Goal: Register for event/course

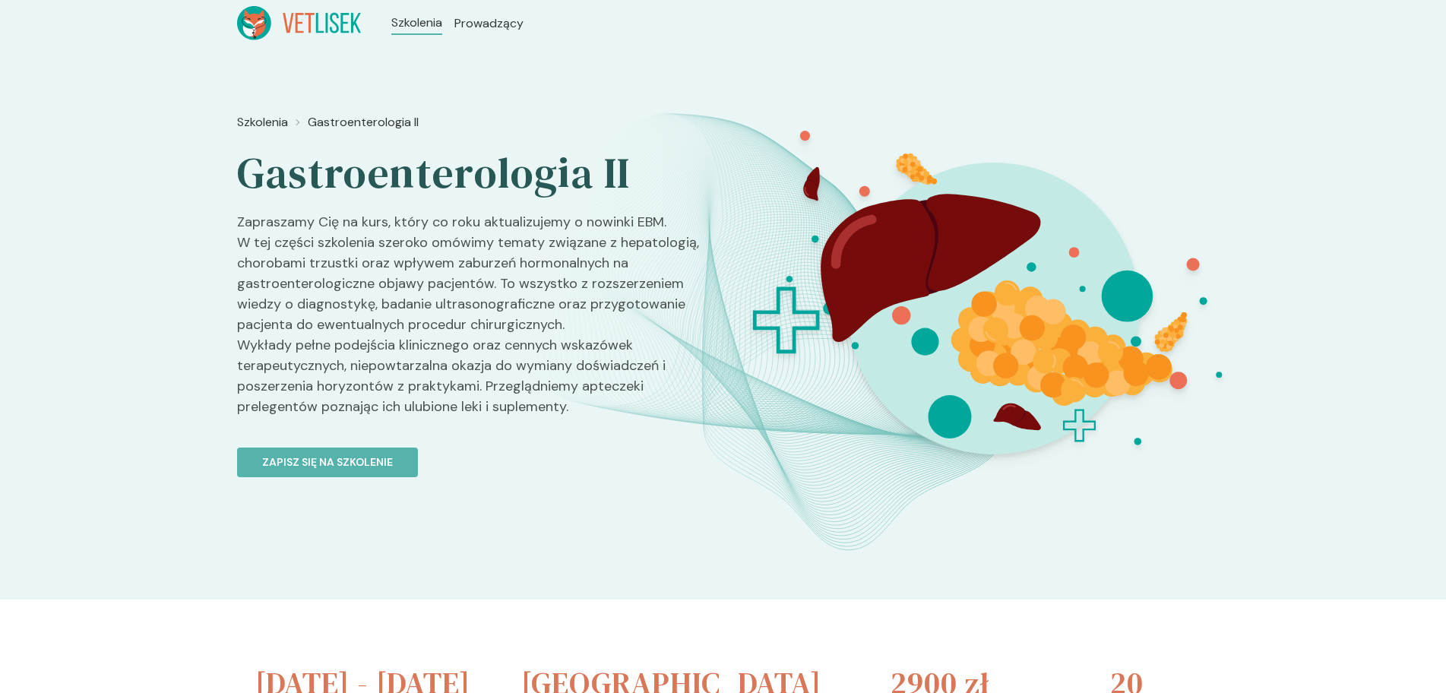
scroll to position [152, 0]
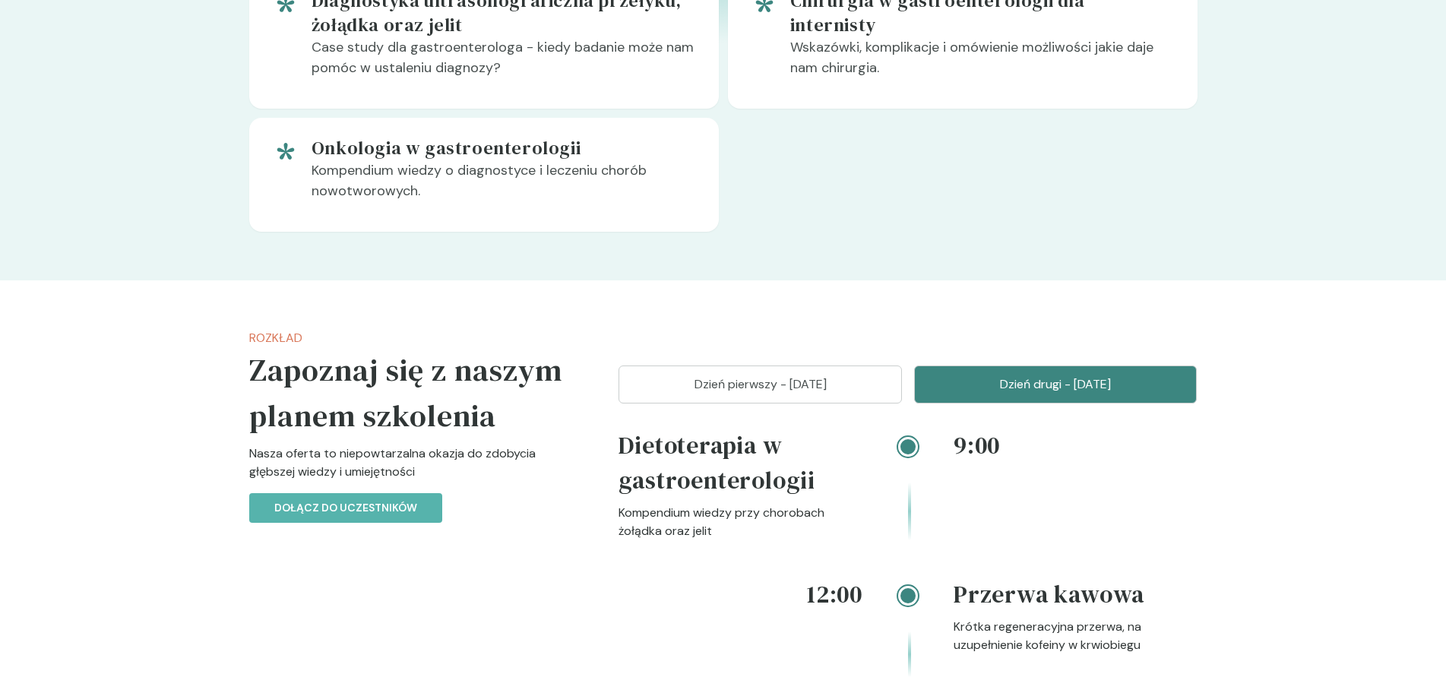
scroll to position [1486, 0]
click at [761, 384] on p "Dzień pierwszy - 15 listopad" at bounding box center [759, 384] width 245 height 18
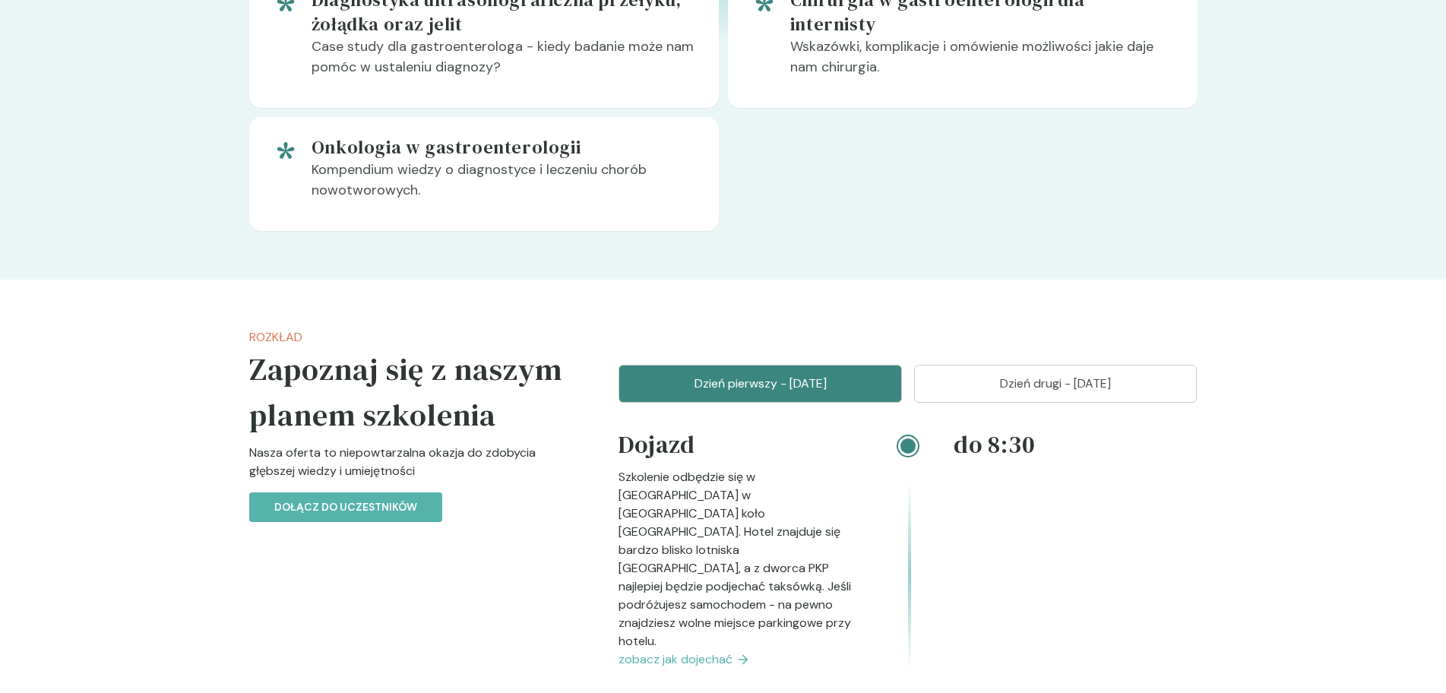
click at [1093, 378] on p "Dzień drugi - 16 listopad" at bounding box center [1055, 384] width 245 height 18
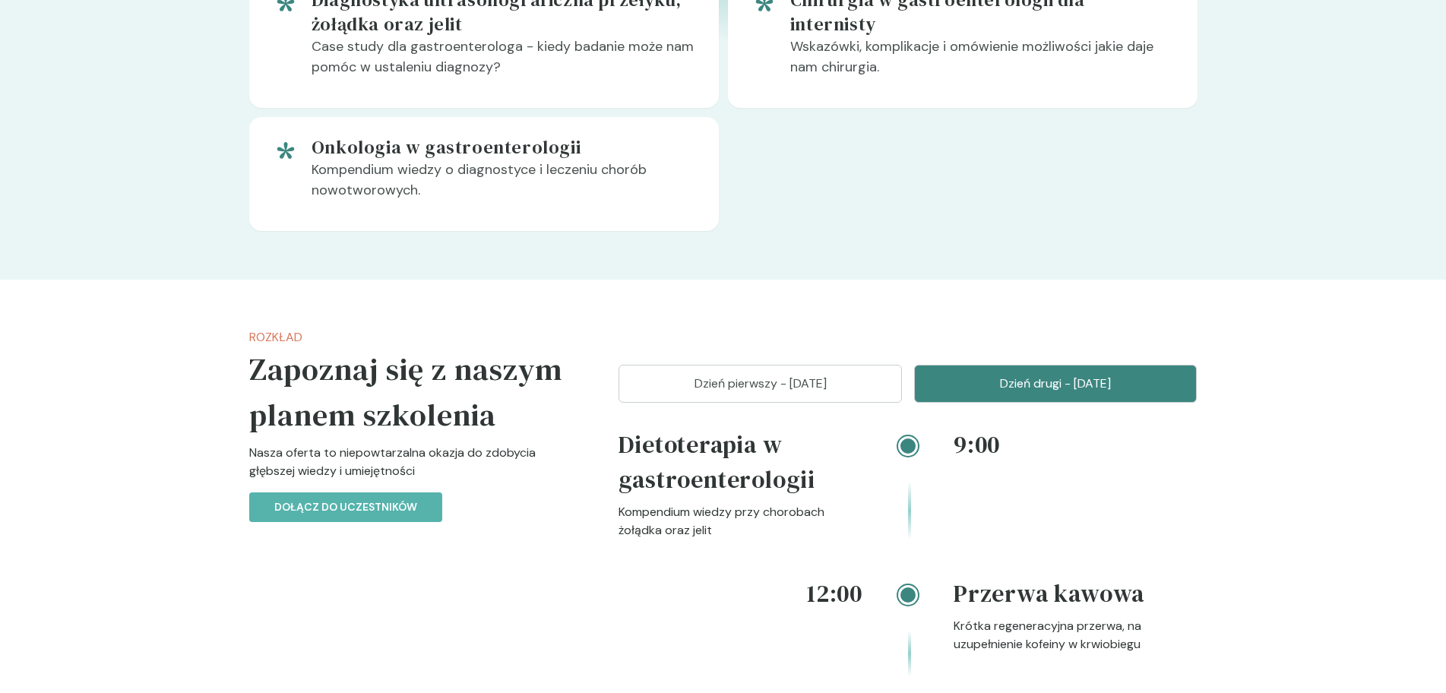
click at [681, 385] on p "Dzień pierwszy - 15 listopad" at bounding box center [759, 384] width 245 height 18
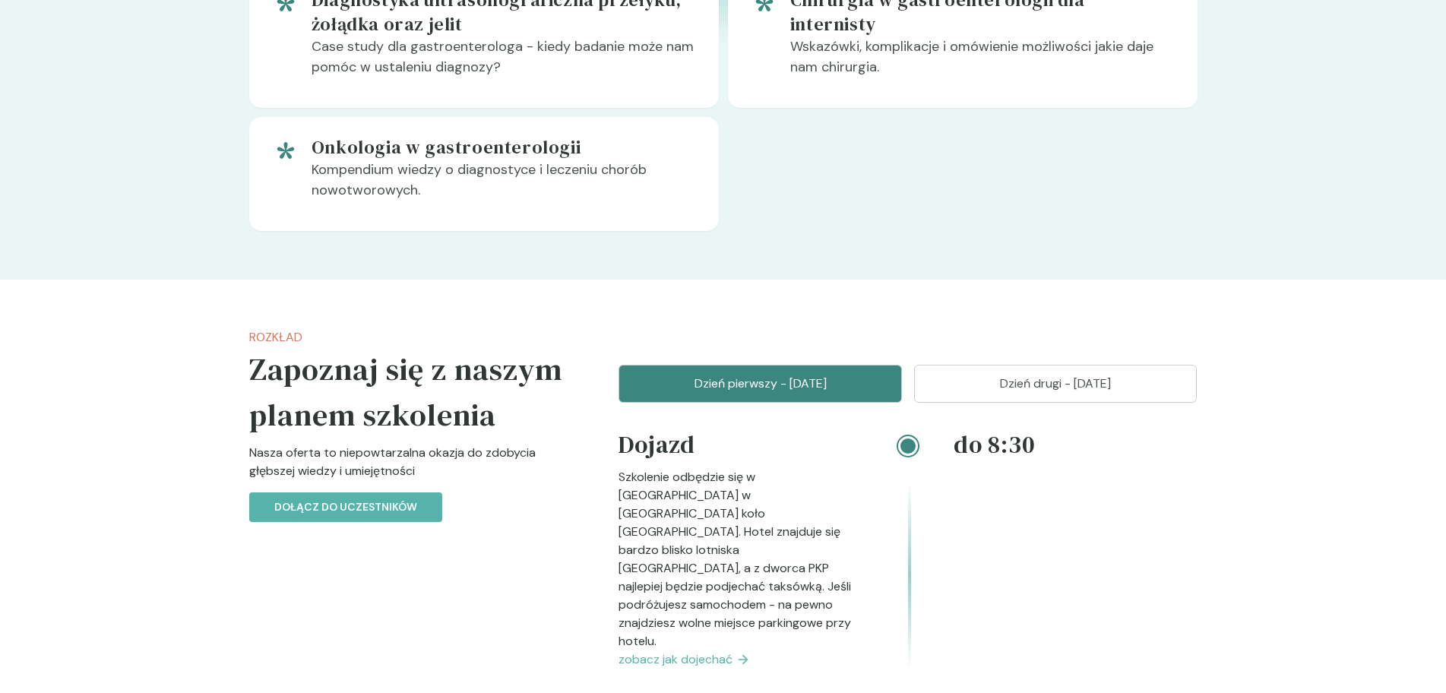
scroll to position [1747, 0]
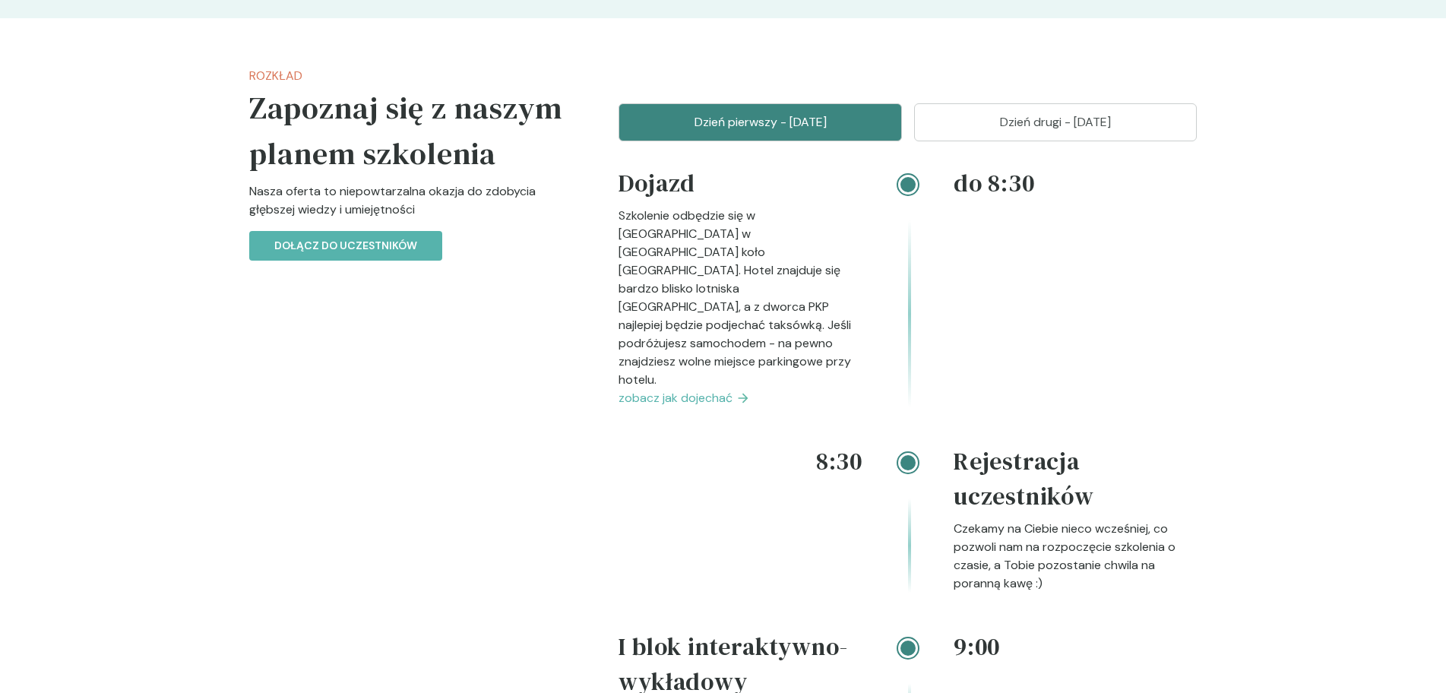
click at [681, 389] on span "zobacz jak dojechać" at bounding box center [675, 398] width 114 height 18
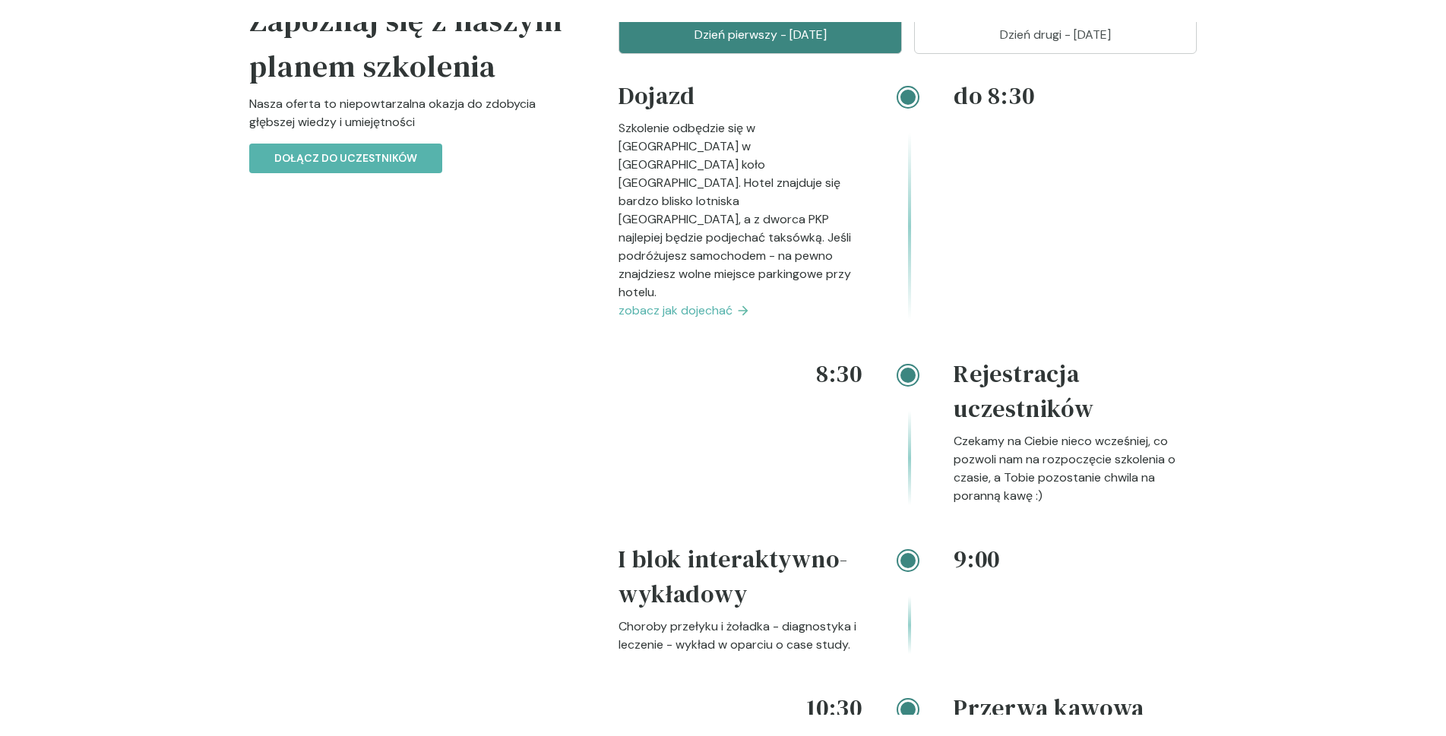
scroll to position [1768, 0]
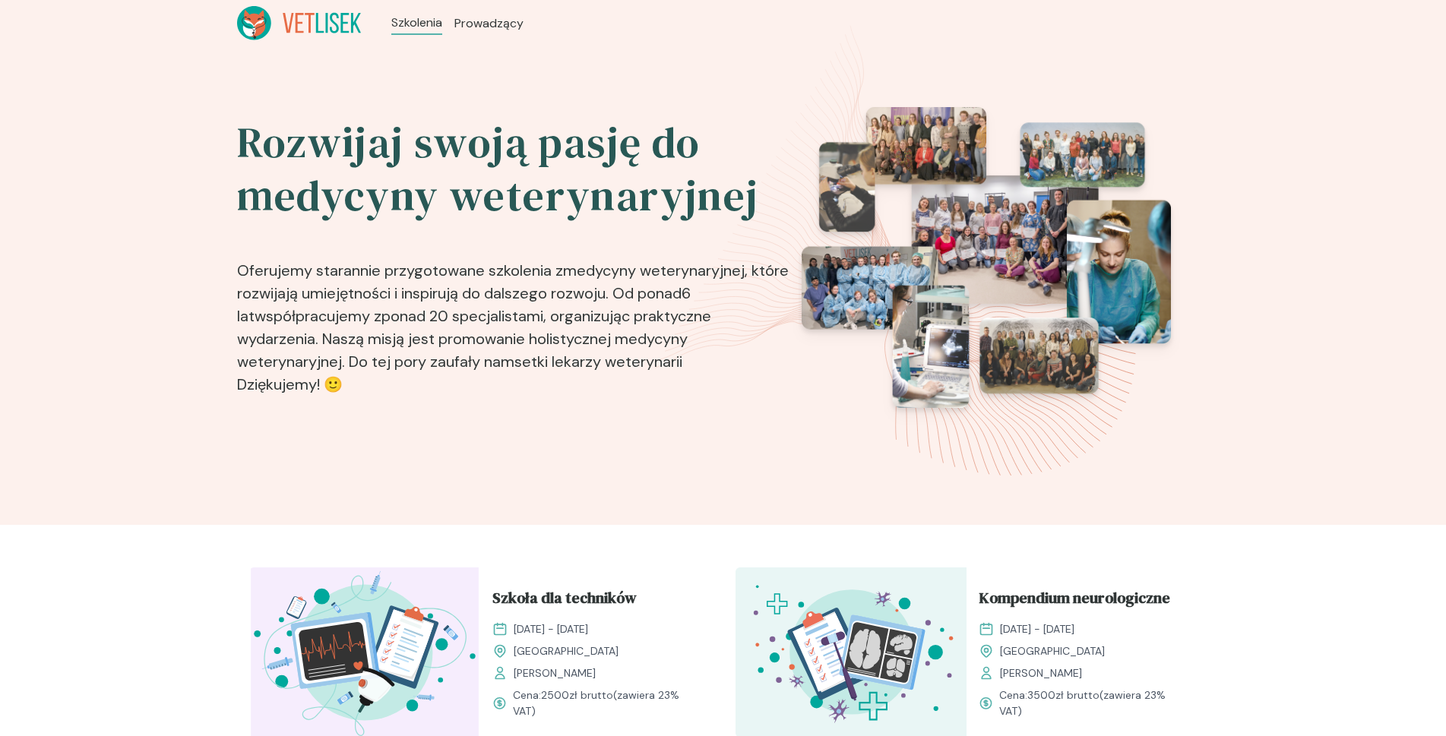
scroll to position [912, 0]
